Goal: Task Accomplishment & Management: Use online tool/utility

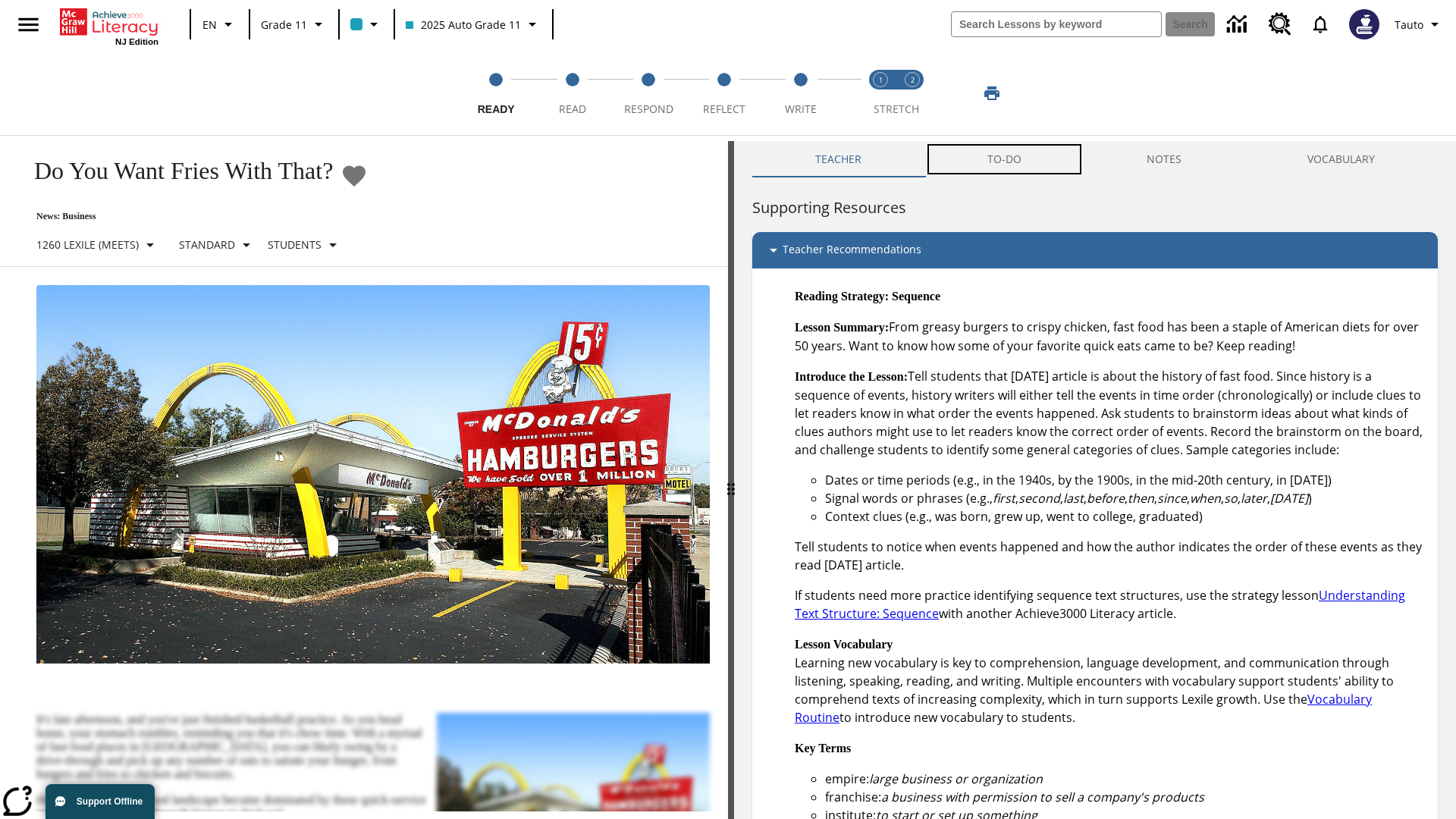
click at [1005, 159] on button "TO-DO" at bounding box center [1004, 159] width 160 height 37
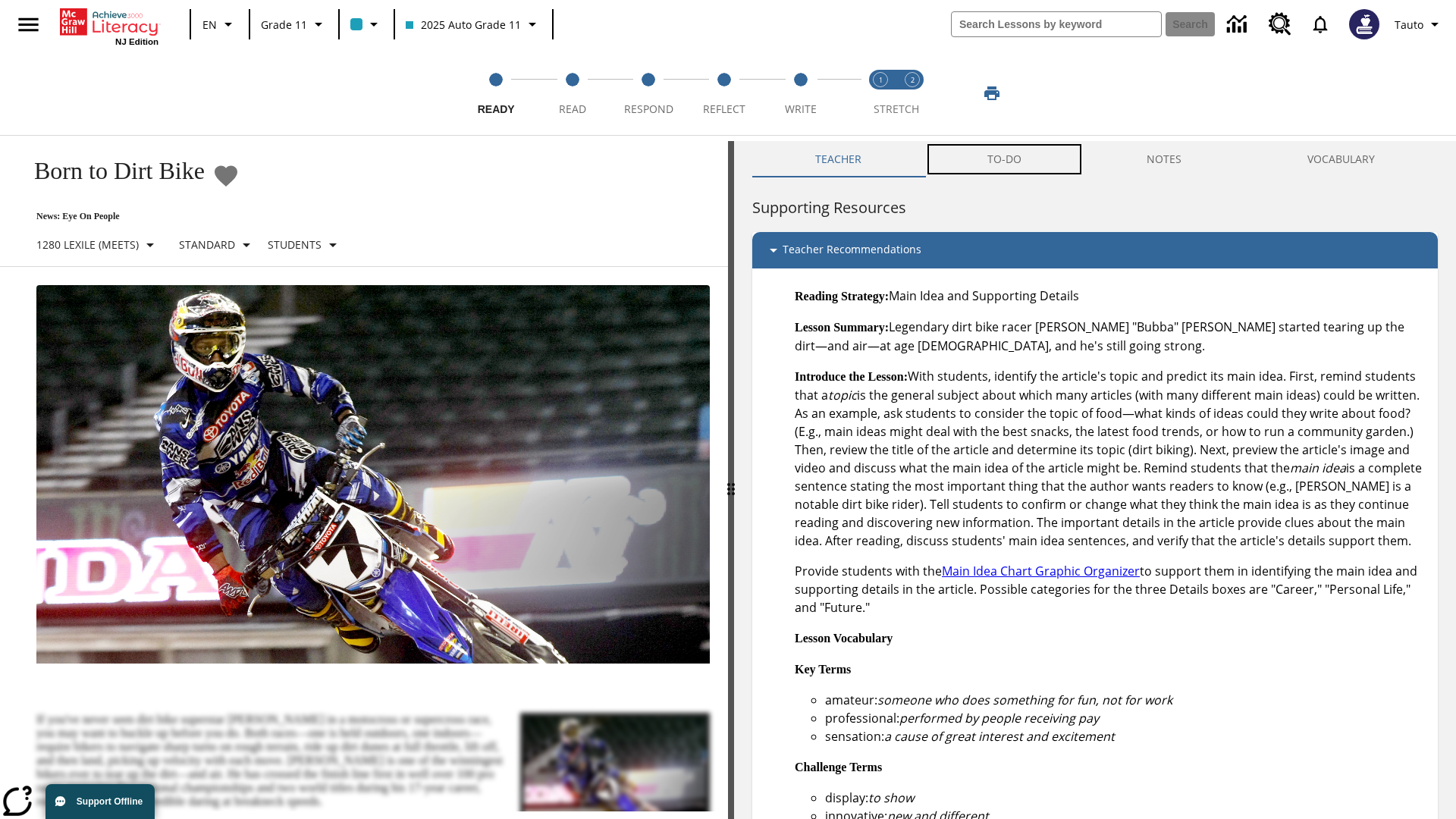
click at [1005, 159] on button "TO-DO" at bounding box center [1004, 159] width 160 height 37
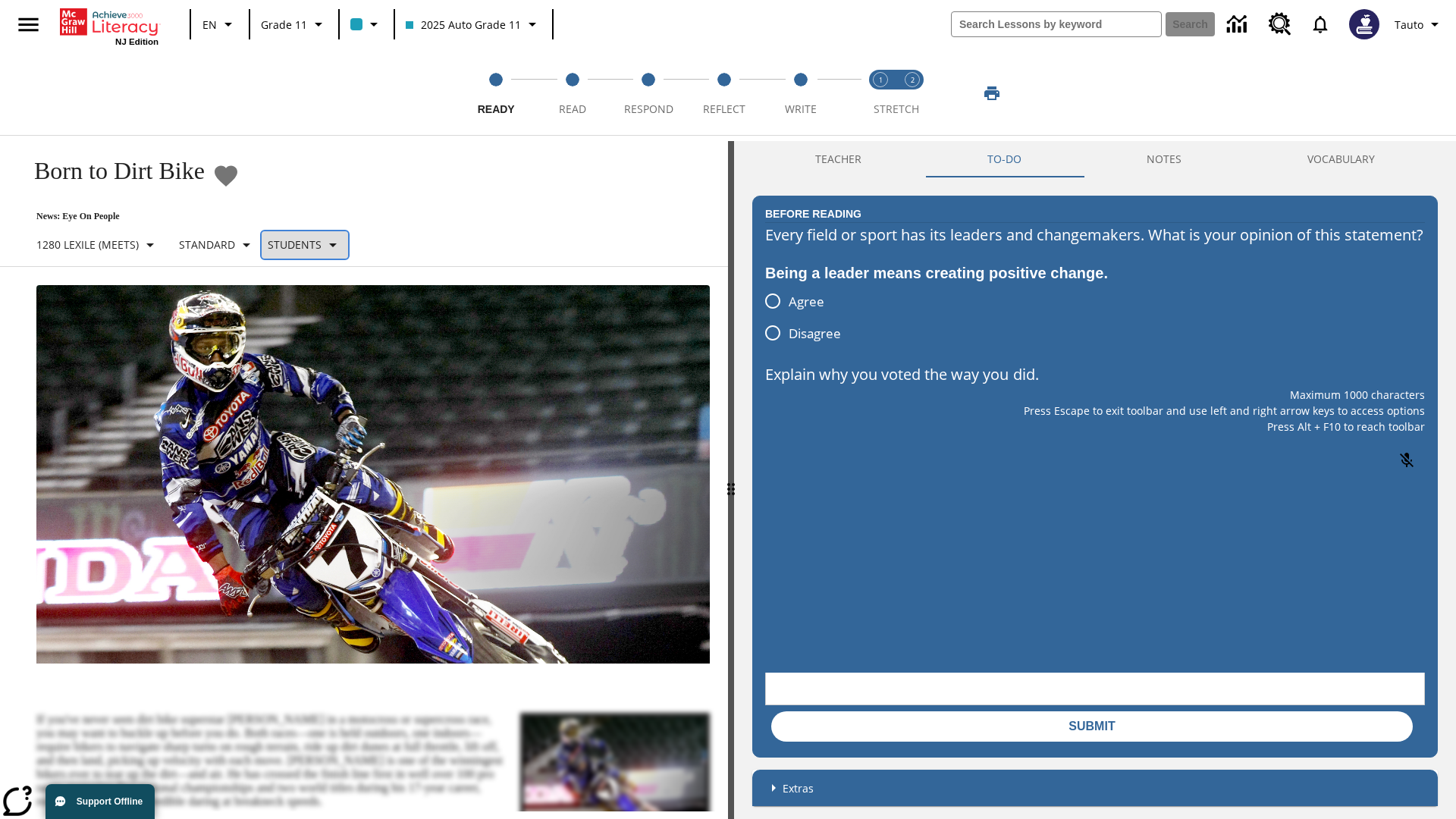
click at [312, 244] on p "Students" at bounding box center [294, 244] width 54 height 16
